Goal: Information Seeking & Learning: Learn about a topic

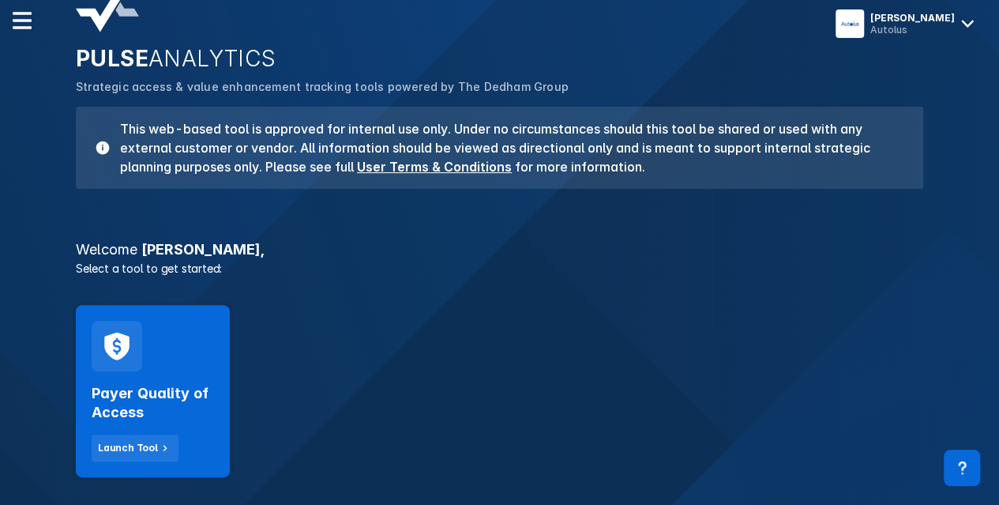
scroll to position [158, 0]
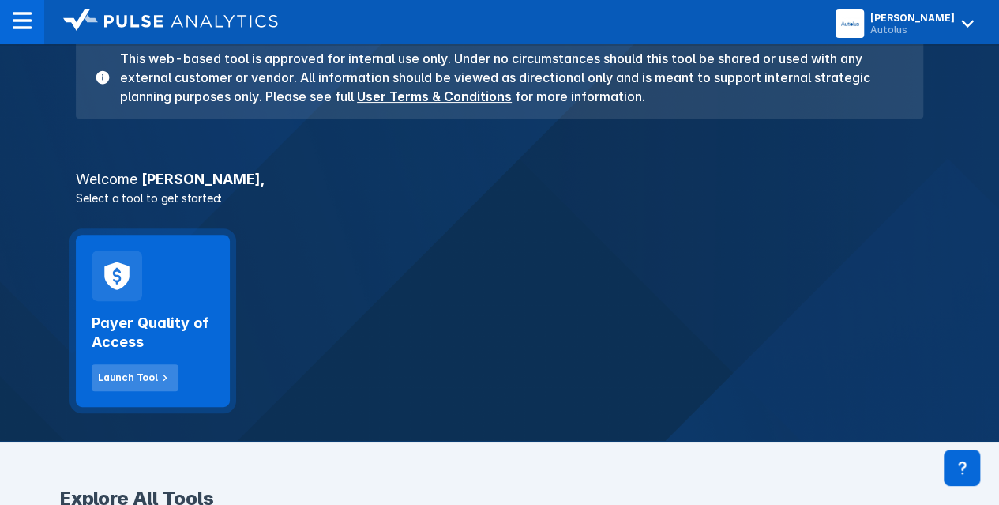
click at [122, 375] on div "Launch Tool" at bounding box center [128, 377] width 60 height 14
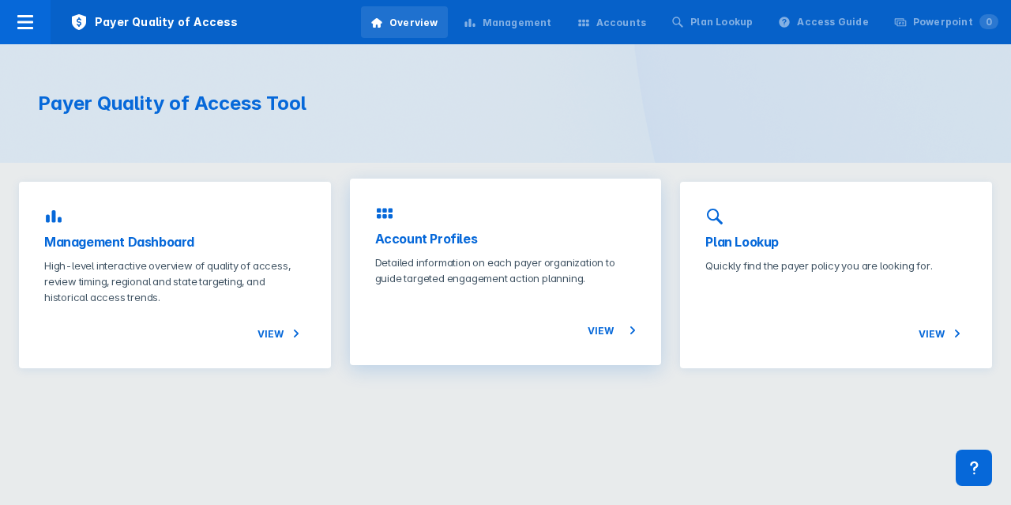
click at [428, 235] on h3 "Account Profiles" at bounding box center [505, 238] width 261 height 19
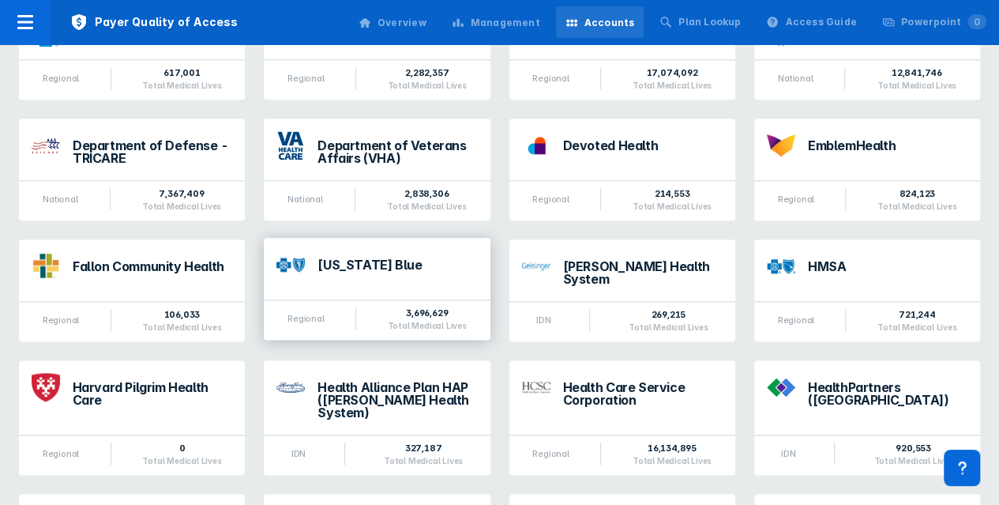
scroll to position [869, 0]
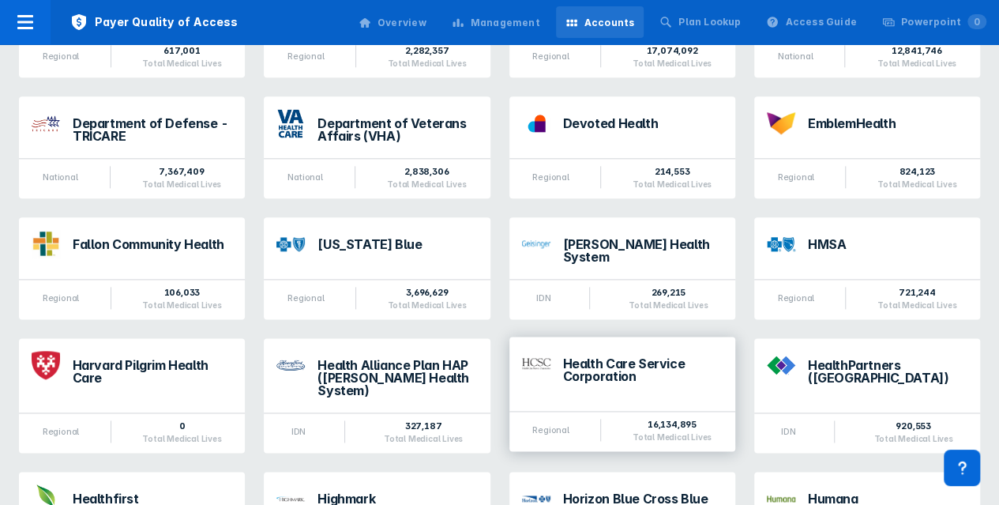
click at [565, 357] on div "Health Care Service Corporation" at bounding box center [643, 369] width 160 height 25
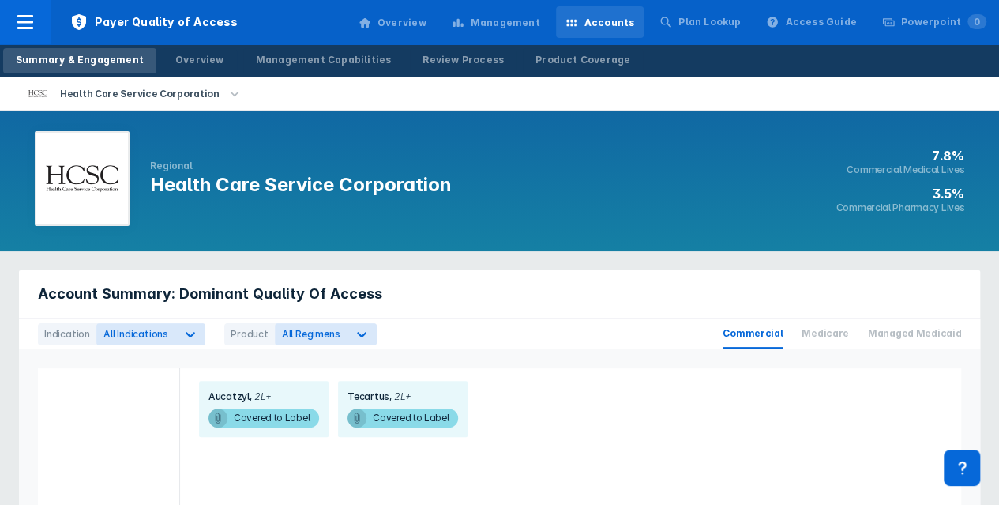
click at [409, 20] on div "Overview" at bounding box center [401, 23] width 49 height 14
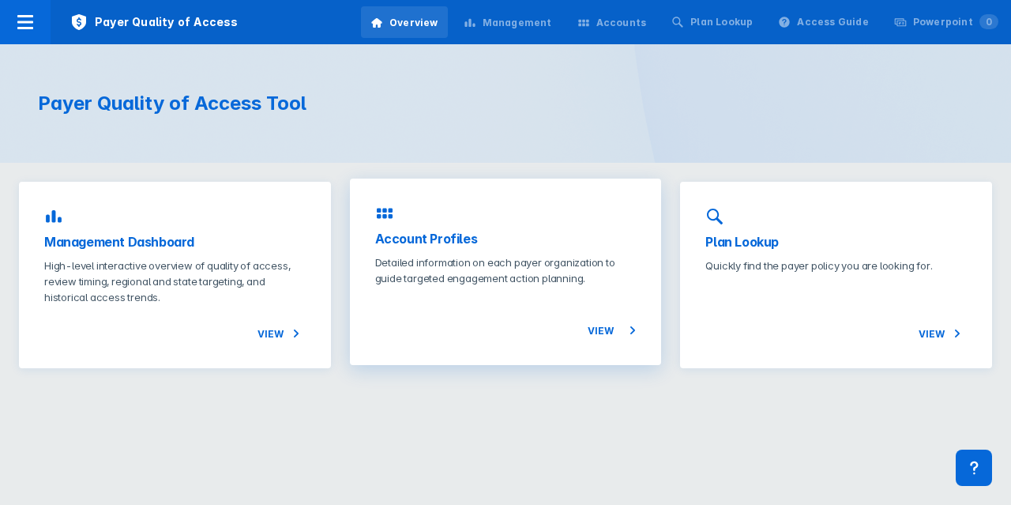
click at [463, 236] on h3 "Account Profiles" at bounding box center [505, 238] width 261 height 19
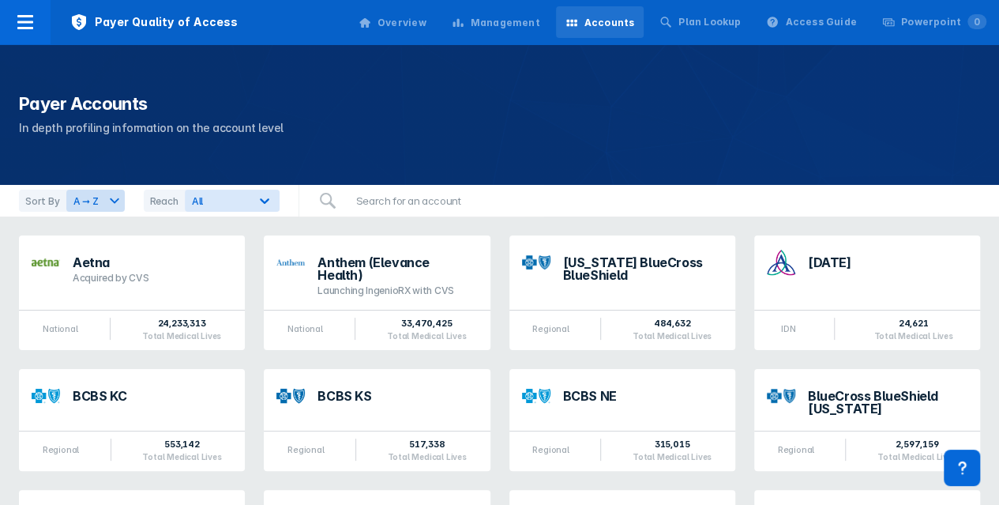
click at [512, 26] on div "Management" at bounding box center [505, 23] width 69 height 14
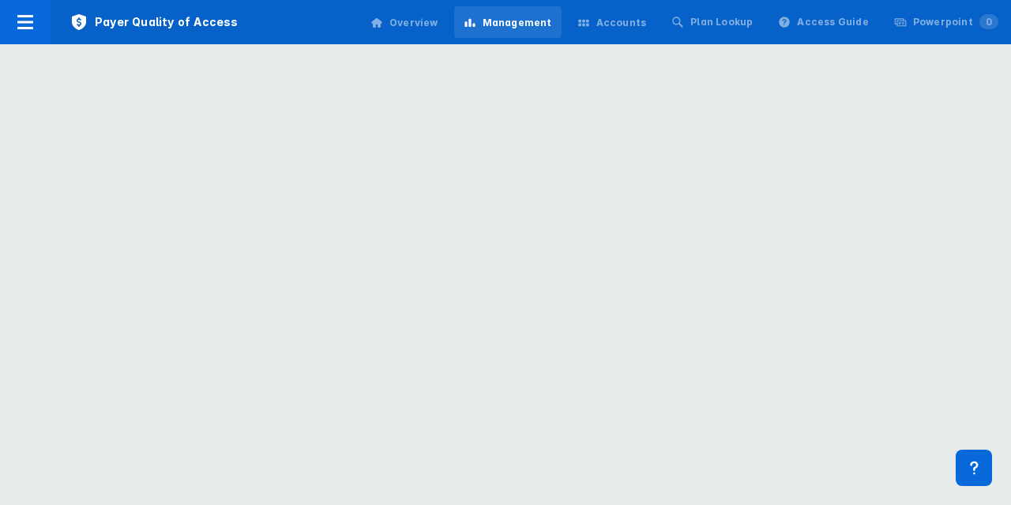
click at [588, 26] on icon at bounding box center [583, 23] width 10 height 7
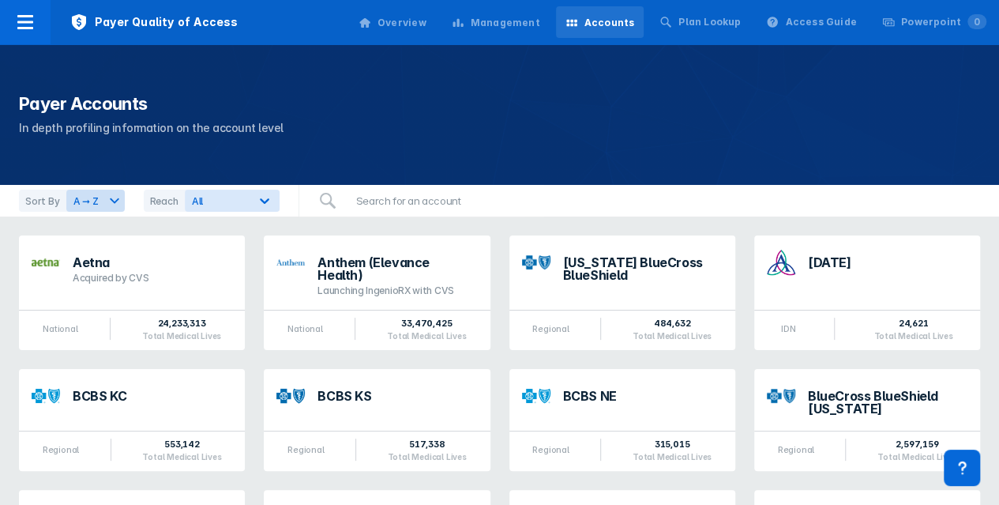
click at [601, 26] on div "Accounts" at bounding box center [600, 22] width 88 height 33
click at [39, 32] on div at bounding box center [25, 22] width 51 height 44
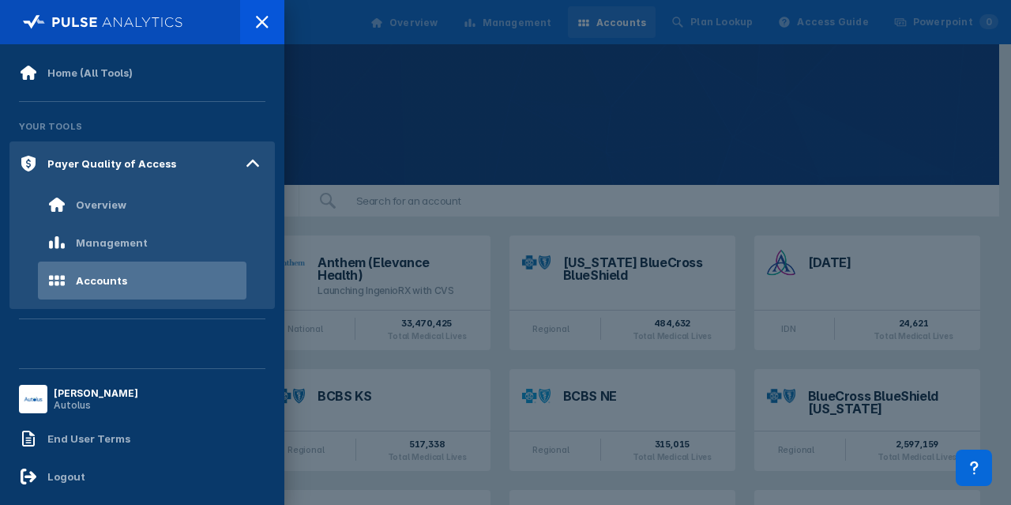
click at [349, 107] on div at bounding box center [505, 252] width 1011 height 505
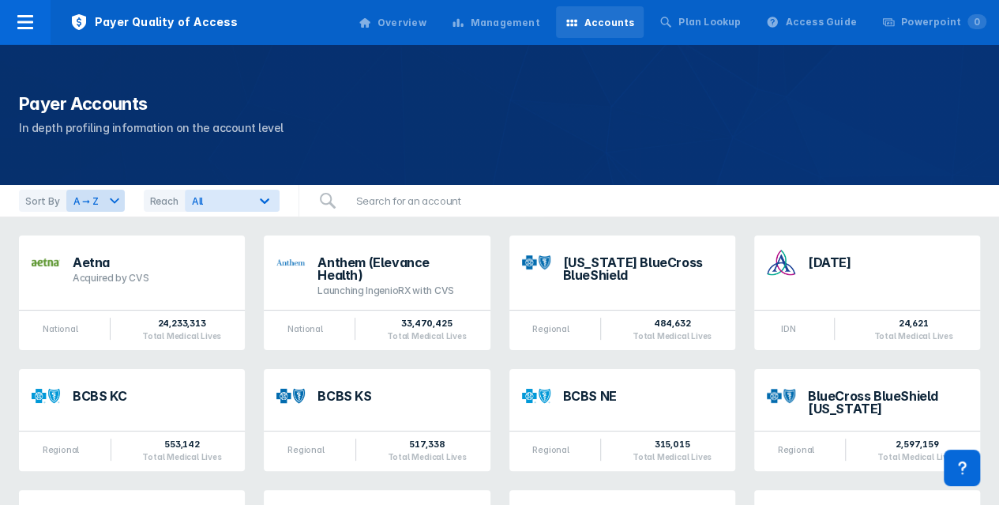
click at [403, 21] on div "Overview" at bounding box center [392, 22] width 87 height 33
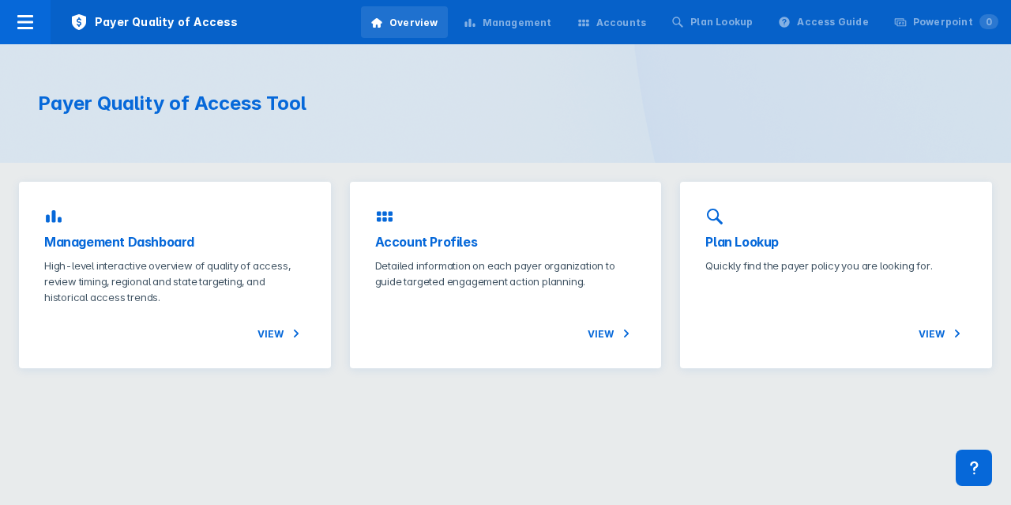
drag, startPoint x: 287, startPoint y: 328, endPoint x: 280, endPoint y: 325, distance: 8.5
click at [287, 327] on span "View" at bounding box center [281, 333] width 48 height 19
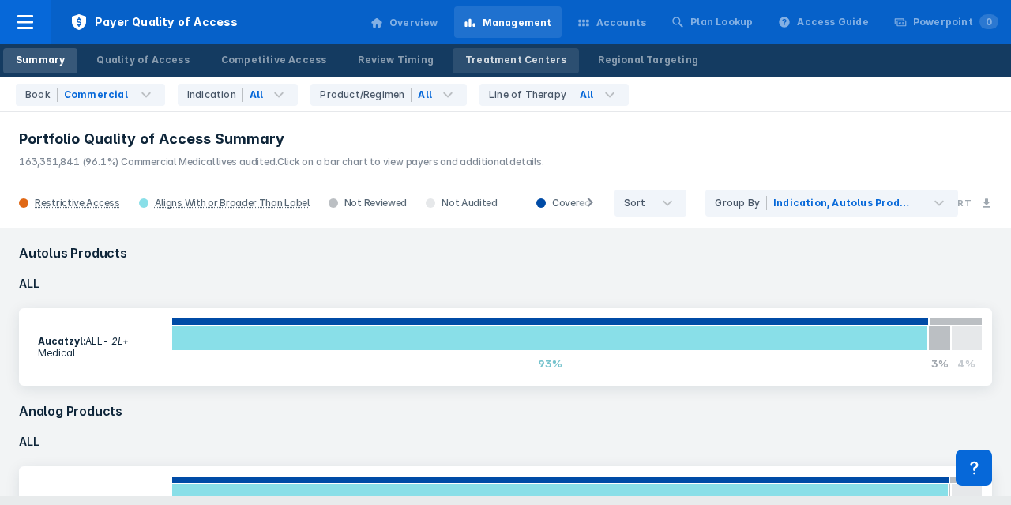
click at [465, 56] on div "Treatment Centers" at bounding box center [515, 60] width 101 height 14
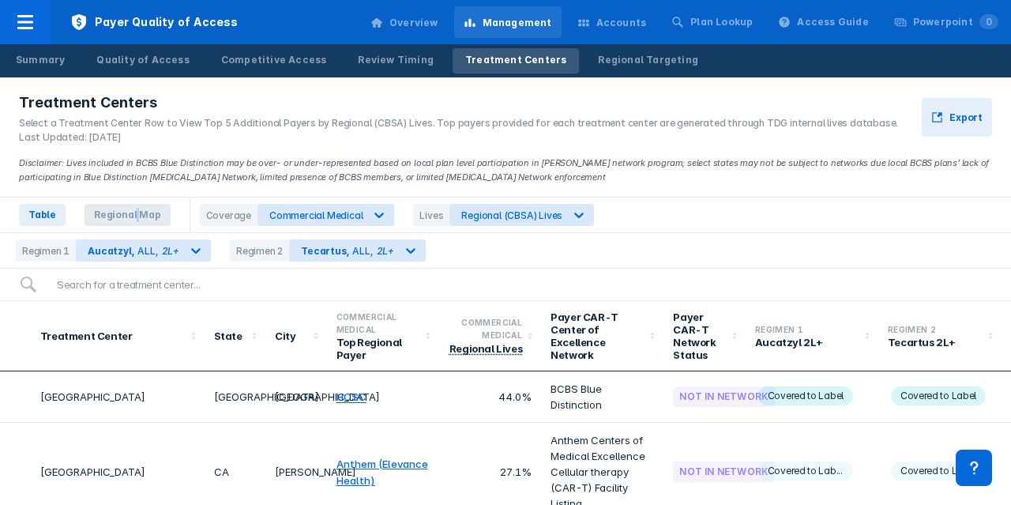
click at [133, 215] on span "Regional Map" at bounding box center [127, 215] width 86 height 22
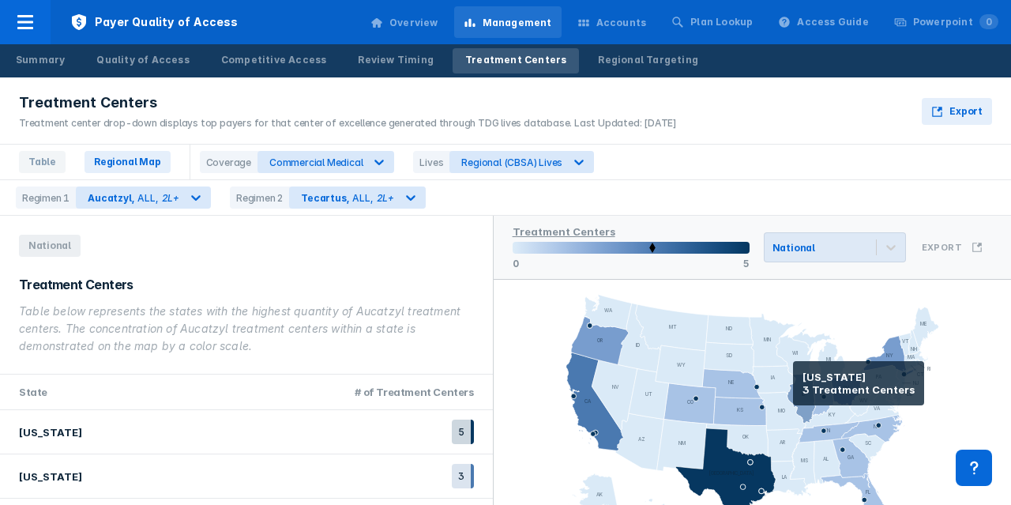
click at [793, 383] on icon at bounding box center [800, 398] width 28 height 51
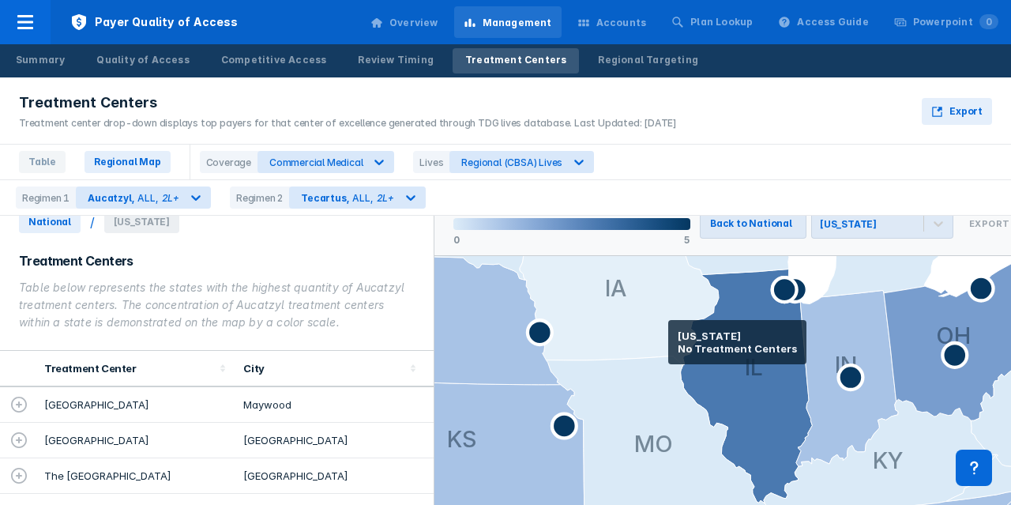
scroll to position [35, 0]
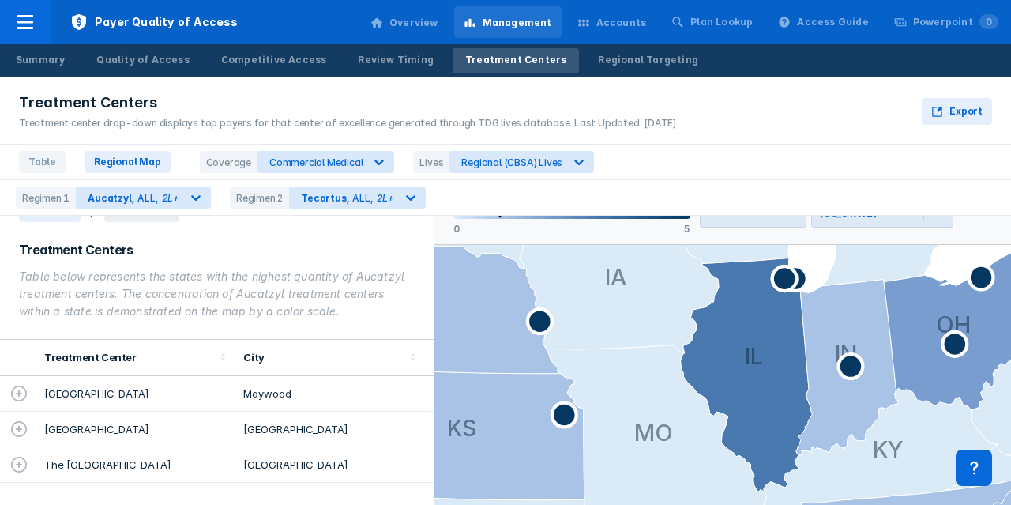
click at [16, 392] on icon at bounding box center [19, 393] width 16 height 16
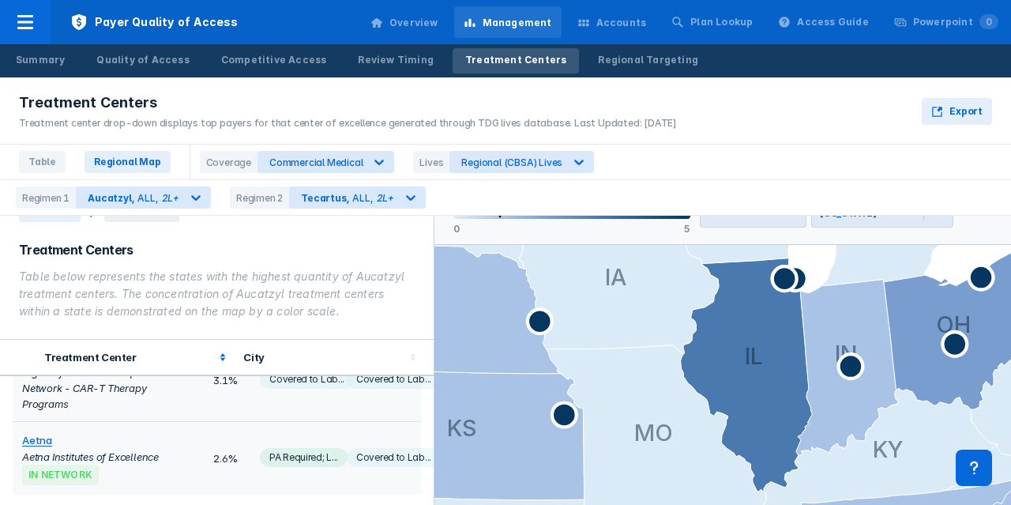
scroll to position [431, 0]
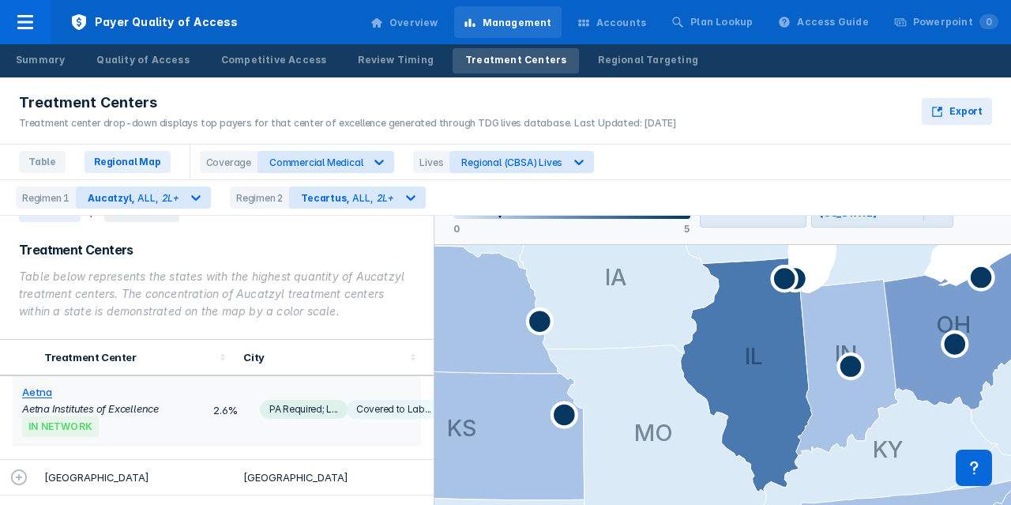
click at [118, 469] on td "[GEOGRAPHIC_DATA]" at bounding box center [135, 478] width 200 height 36
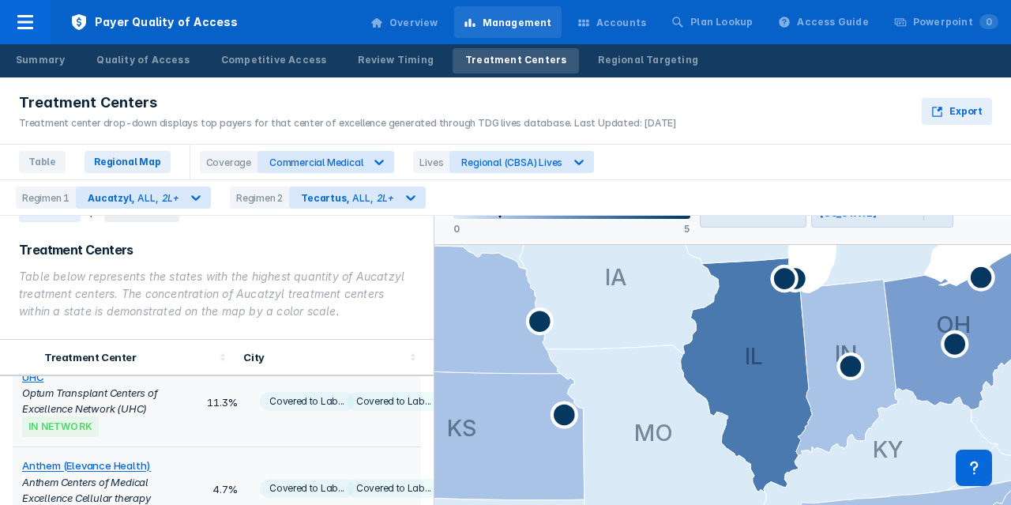
scroll to position [862, 0]
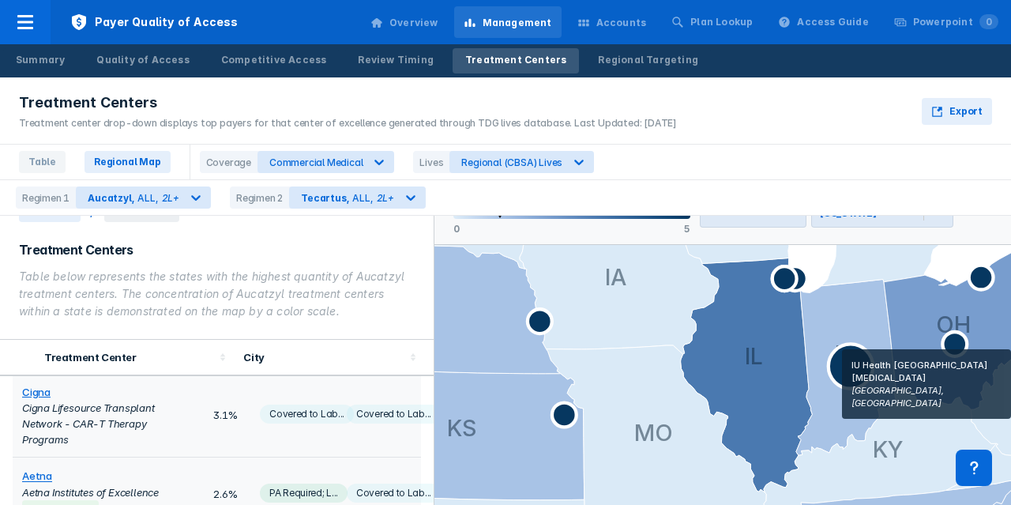
drag, startPoint x: 843, startPoint y: 369, endPoint x: 846, endPoint y: 362, distance: 8.1
click at [846, 362] on icon at bounding box center [850, 365] width 44 height 44
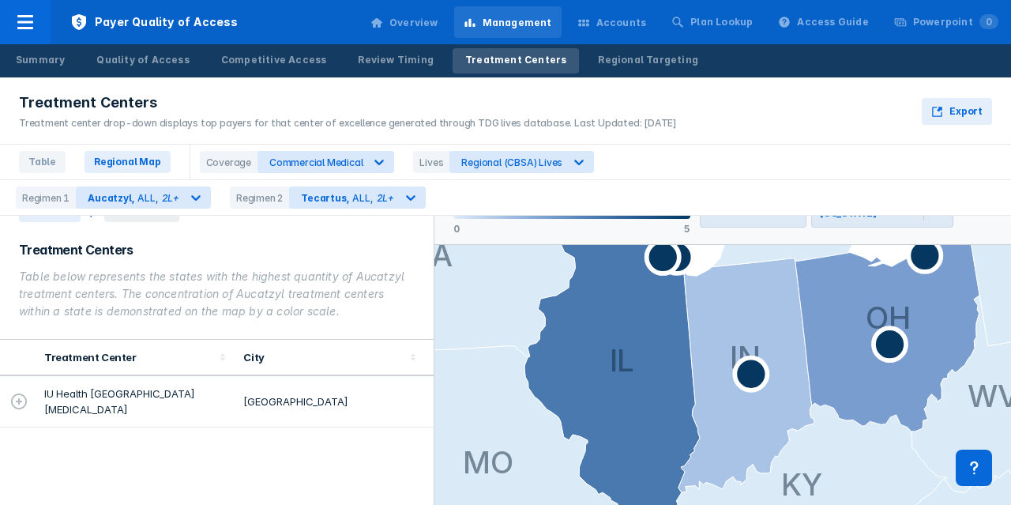
click at [21, 392] on icon at bounding box center [18, 401] width 19 height 19
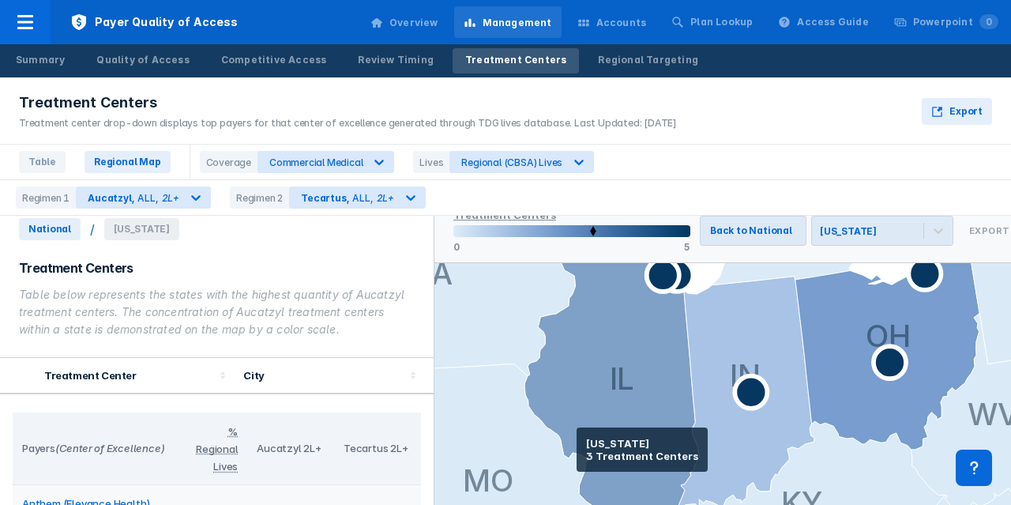
scroll to position [0, 0]
